Goal: Task Accomplishment & Management: Manage account settings

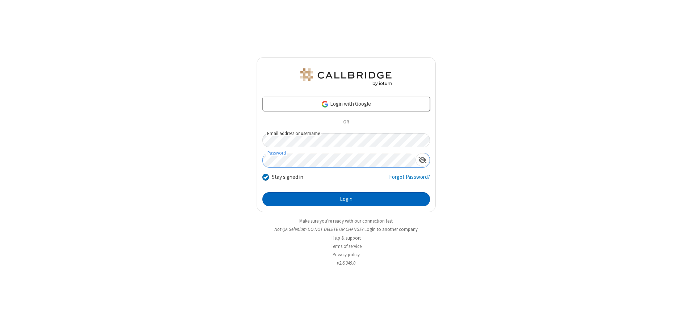
click at [346, 199] on button "Login" at bounding box center [345, 199] width 167 height 14
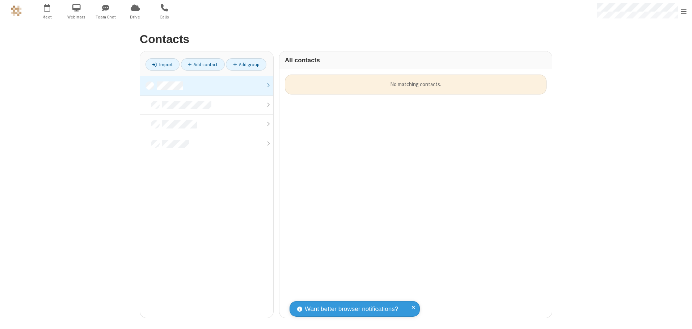
scroll to position [243, 267]
click at [207, 85] on link at bounding box center [206, 86] width 133 height 20
click at [203, 64] on link "Add contact" at bounding box center [203, 64] width 44 height 12
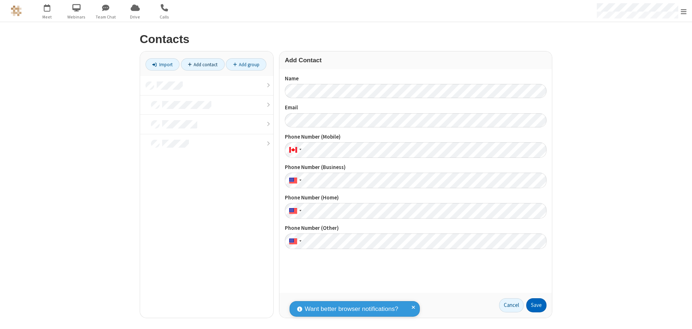
click at [536, 305] on button "Save" at bounding box center [536, 305] width 20 height 14
